Goal: Navigation & Orientation: Find specific page/section

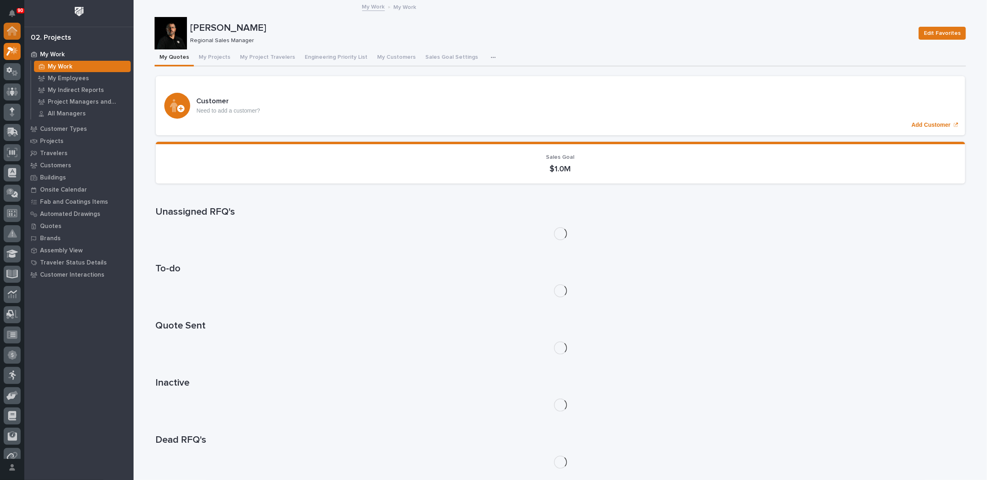
click at [11, 34] on icon at bounding box center [12, 32] width 8 height 8
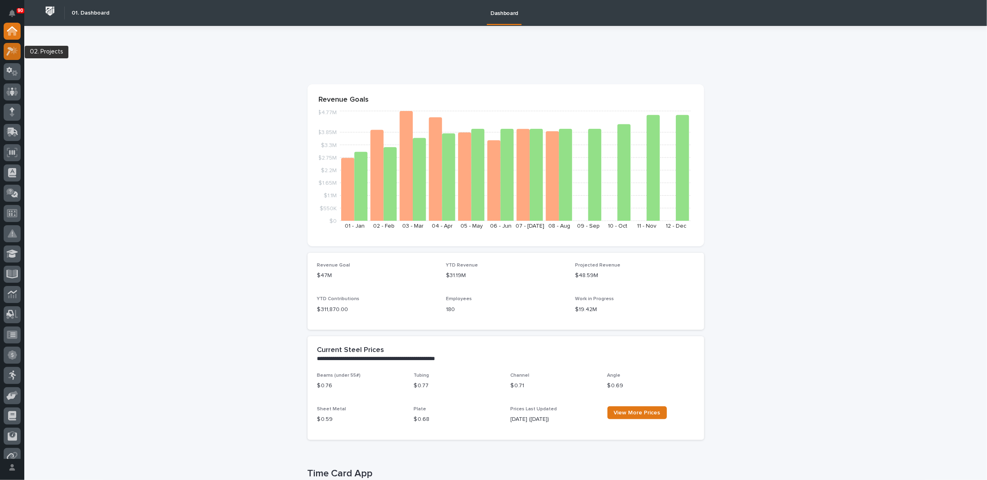
click at [15, 55] on icon at bounding box center [12, 51] width 12 height 9
